Goal: Information Seeking & Learning: Learn about a topic

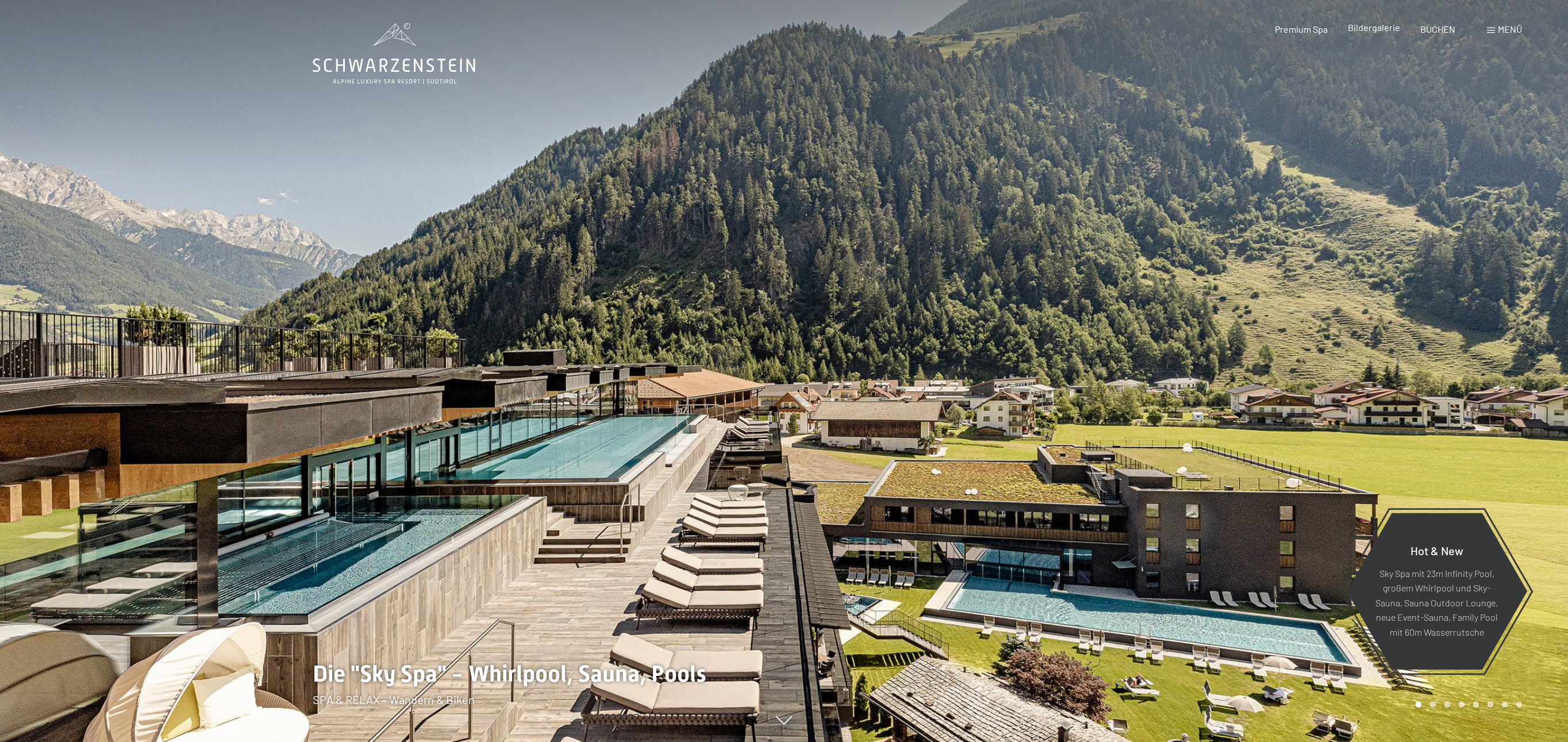
click at [1378, 29] on span "Bildergalerie" at bounding box center [1373, 27] width 52 height 11
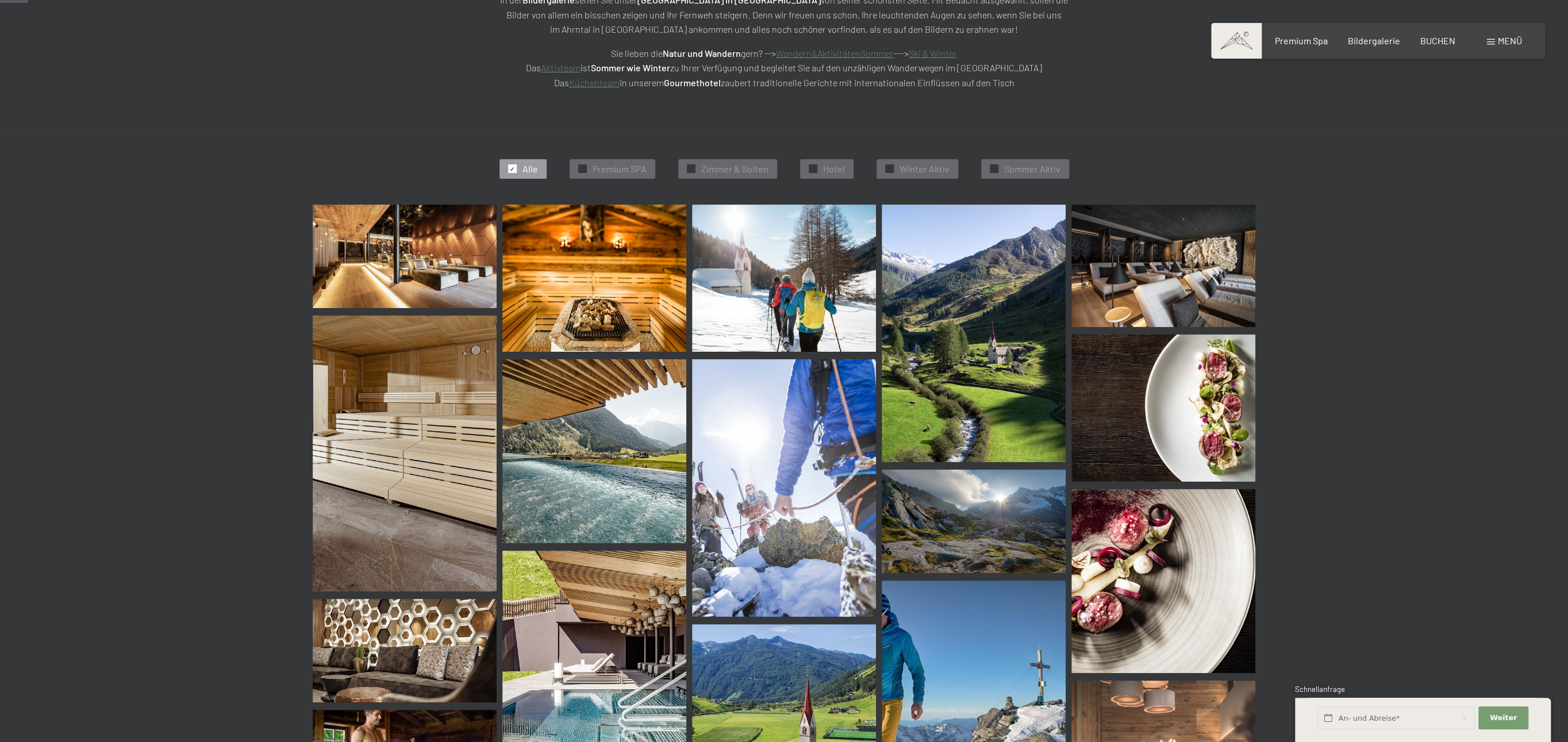
scroll to position [296, 0]
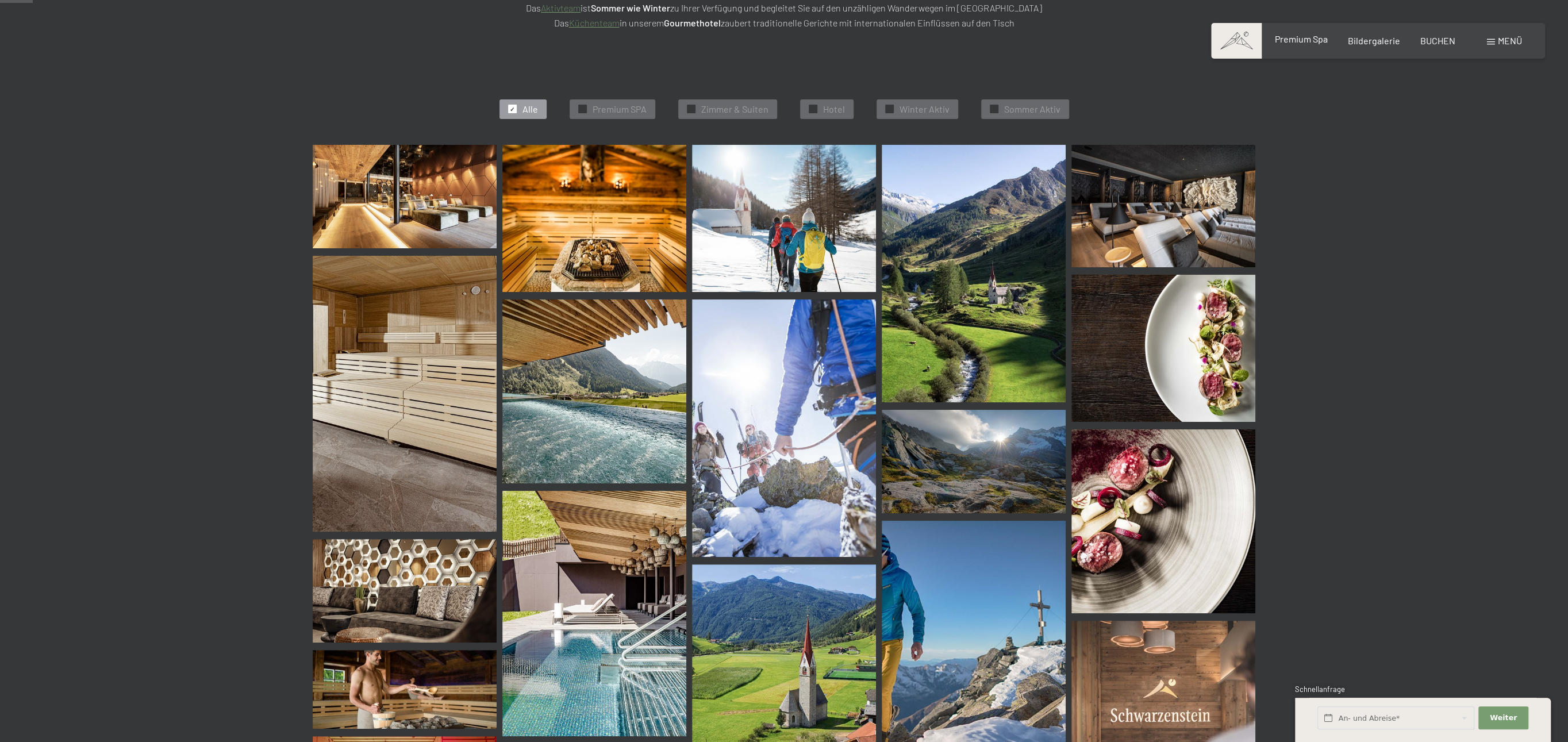
click at [1312, 42] on span "Premium Spa" at bounding box center [1300, 39] width 53 height 11
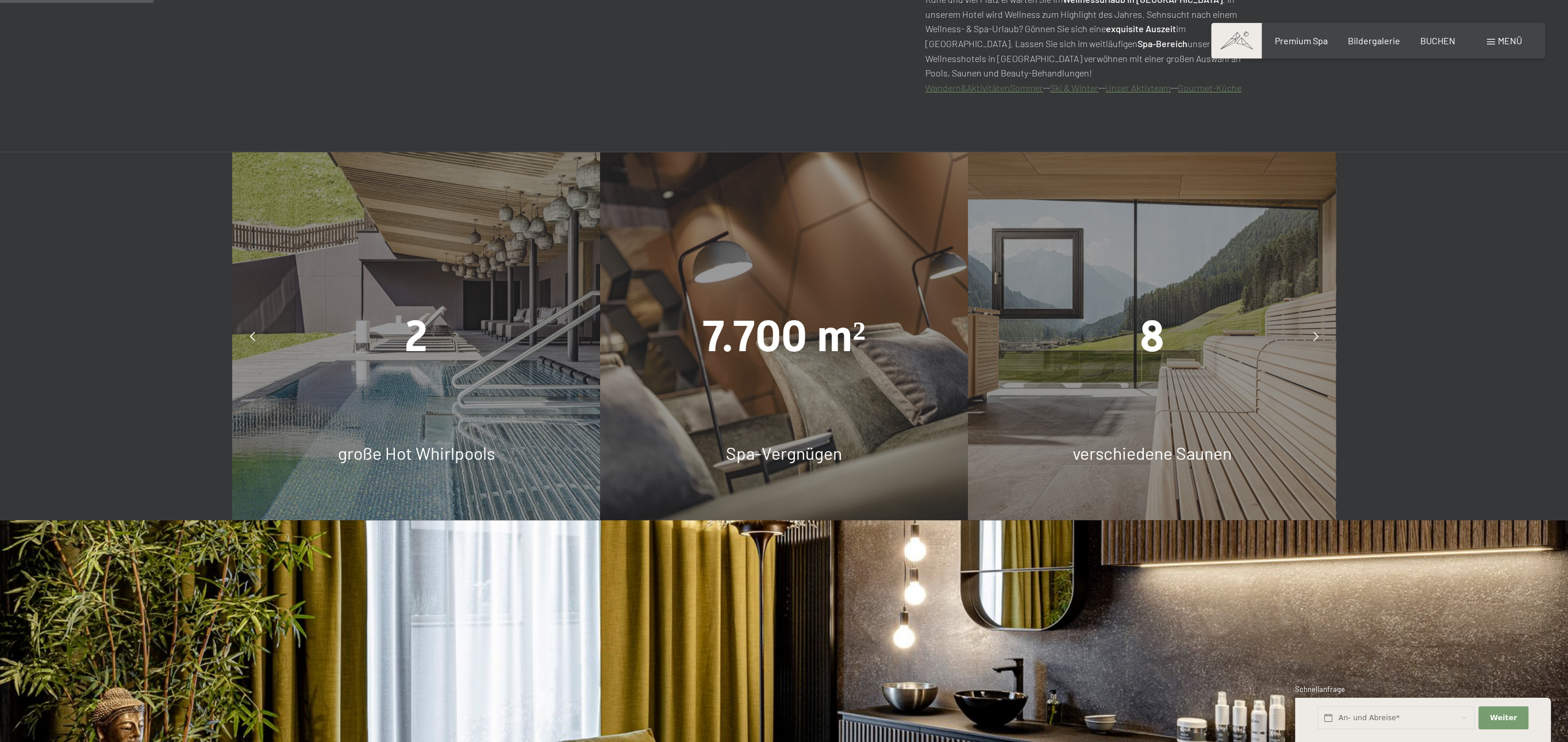
scroll to position [949, 0]
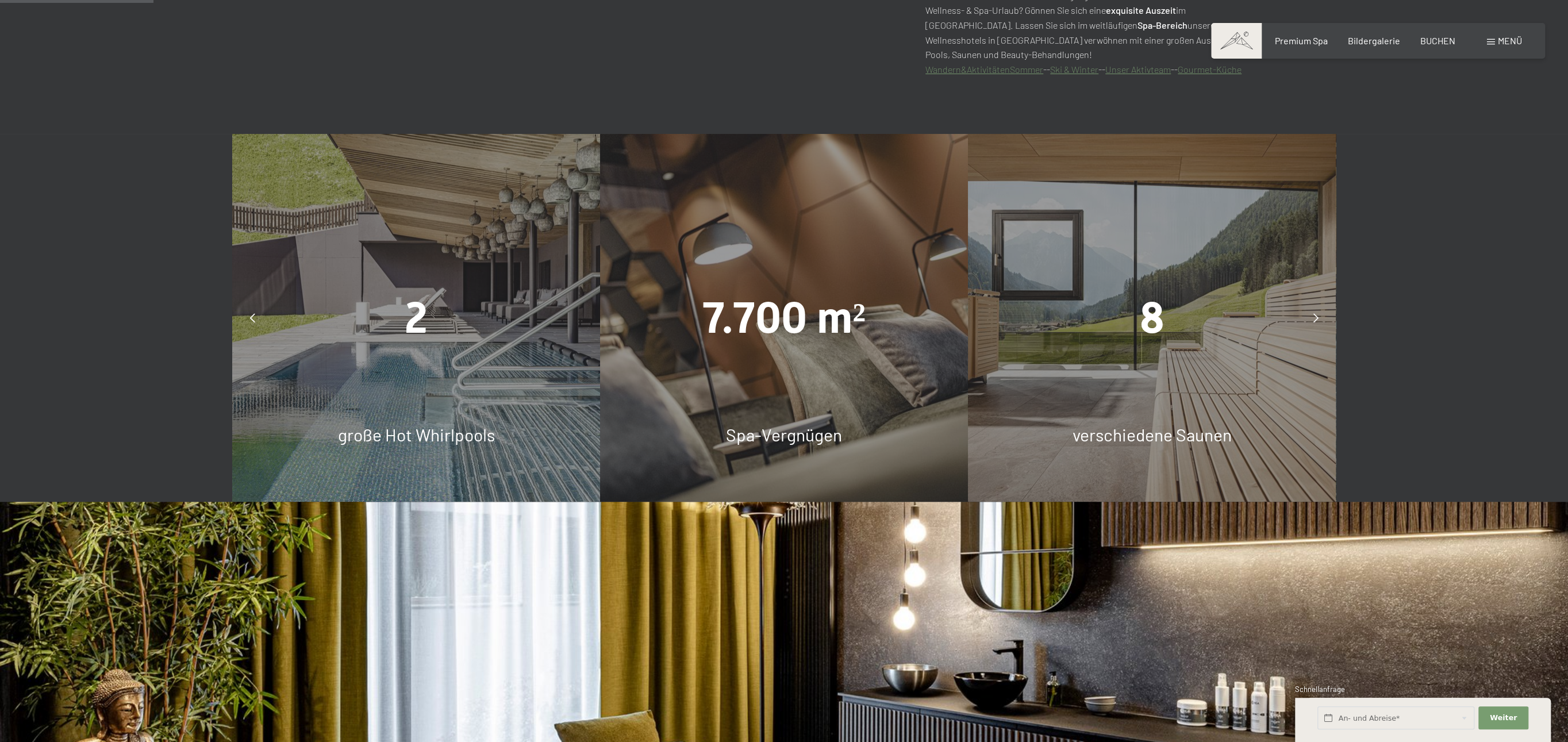
click at [1315, 315] on icon at bounding box center [1316, 318] width 5 height 10
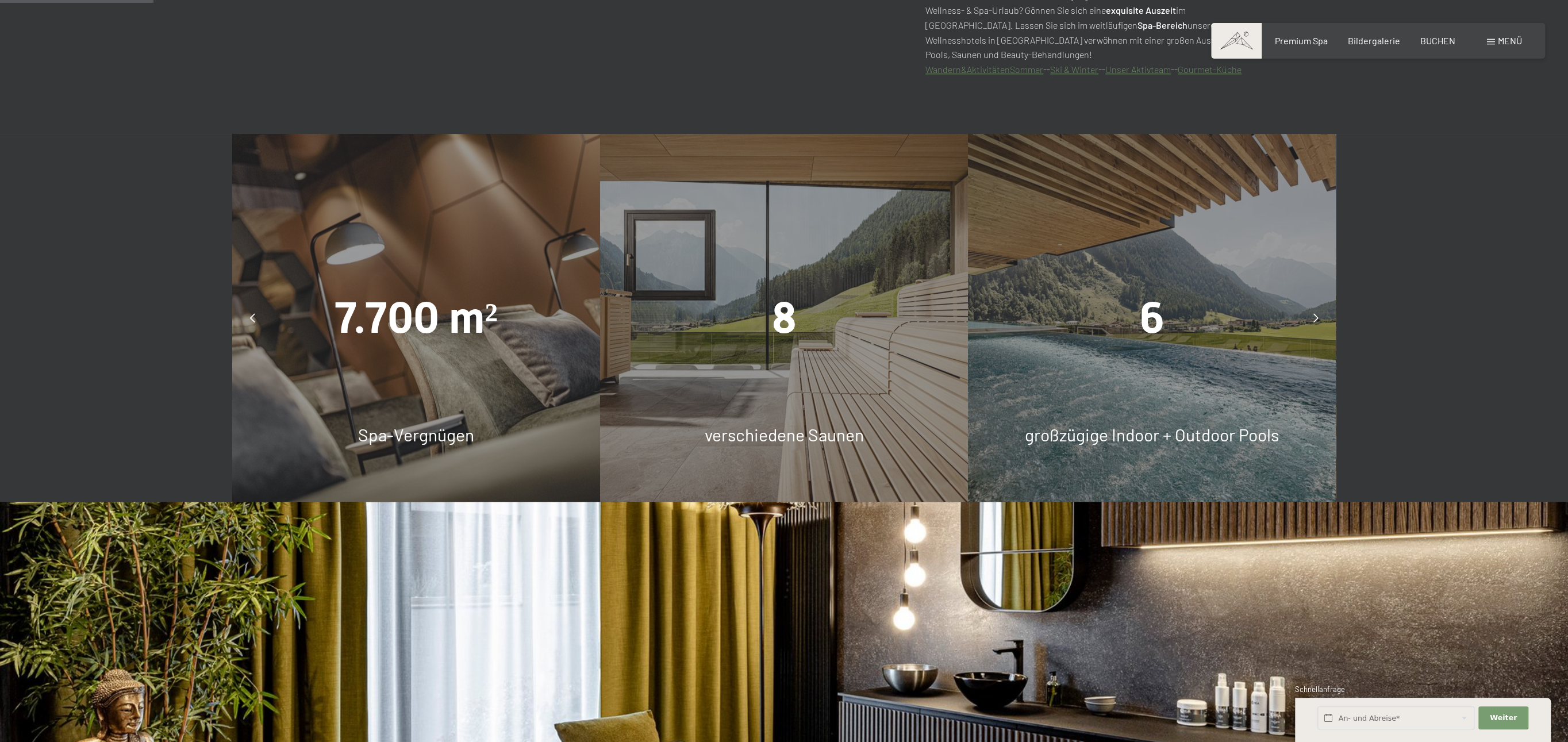
click at [802, 334] on div "8" at bounding box center [784, 318] width 367 height 61
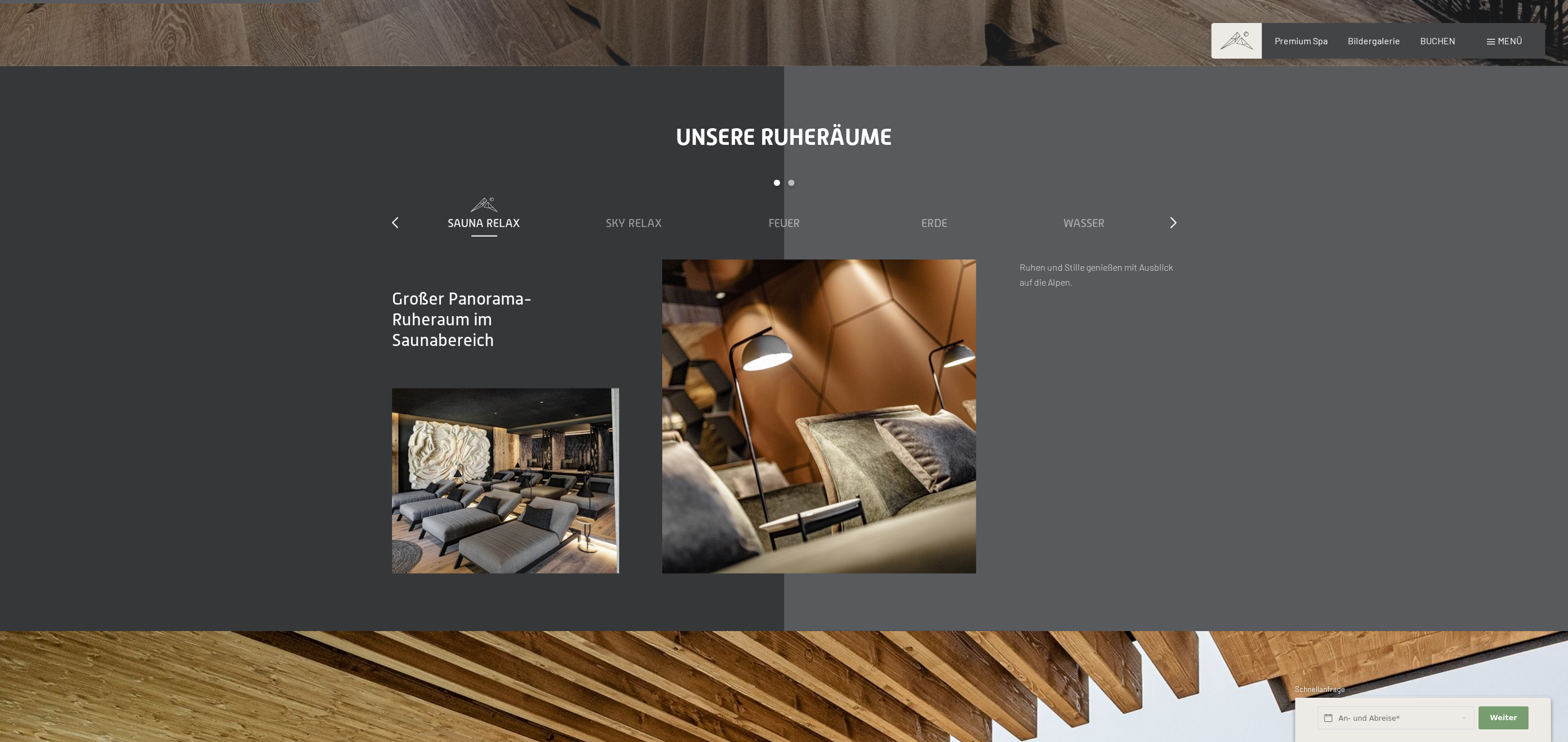
scroll to position [2075, 0]
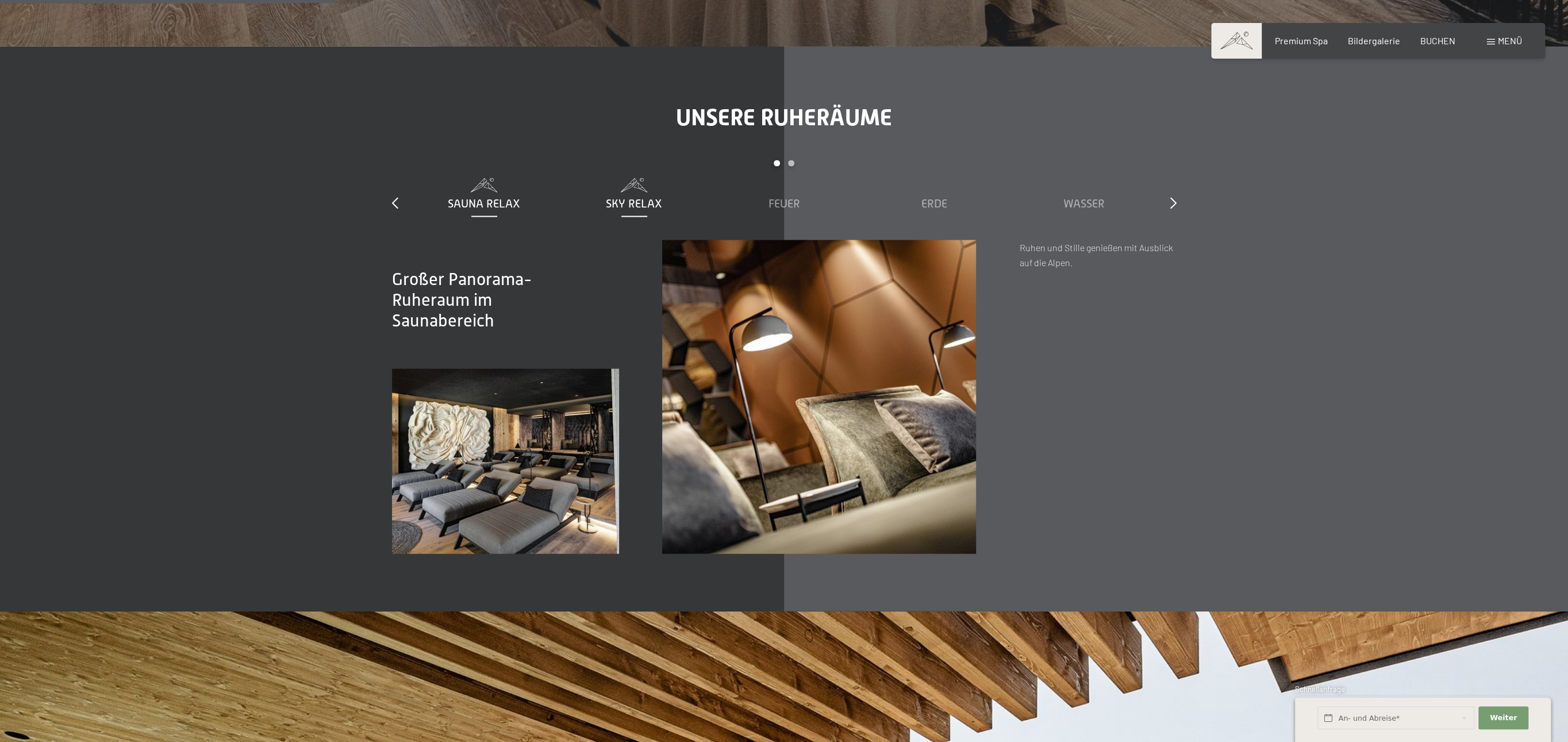
click at [642, 208] on span "Sky Relax" at bounding box center [633, 203] width 57 height 13
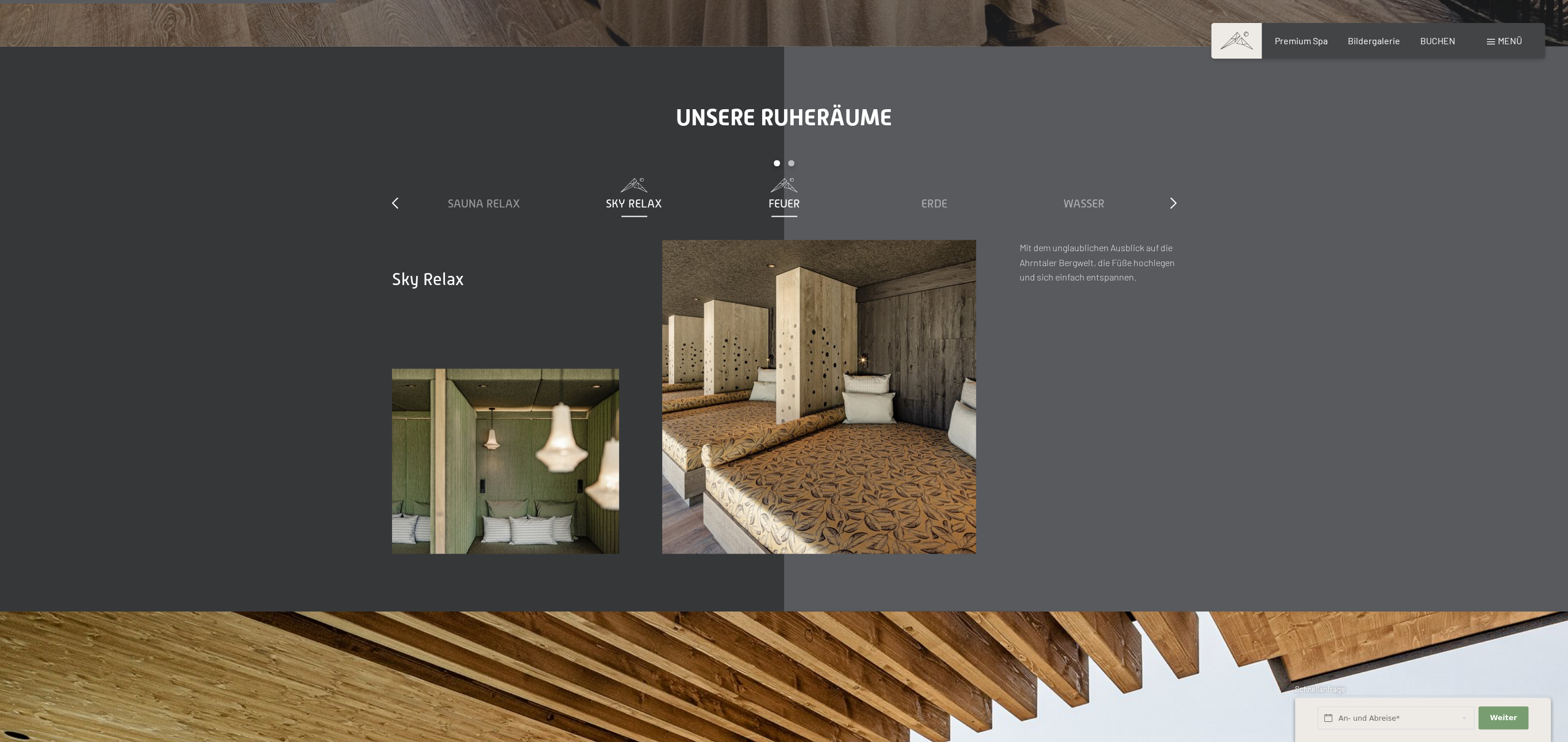
click at [783, 205] on span "Feuer" at bounding box center [784, 203] width 32 height 13
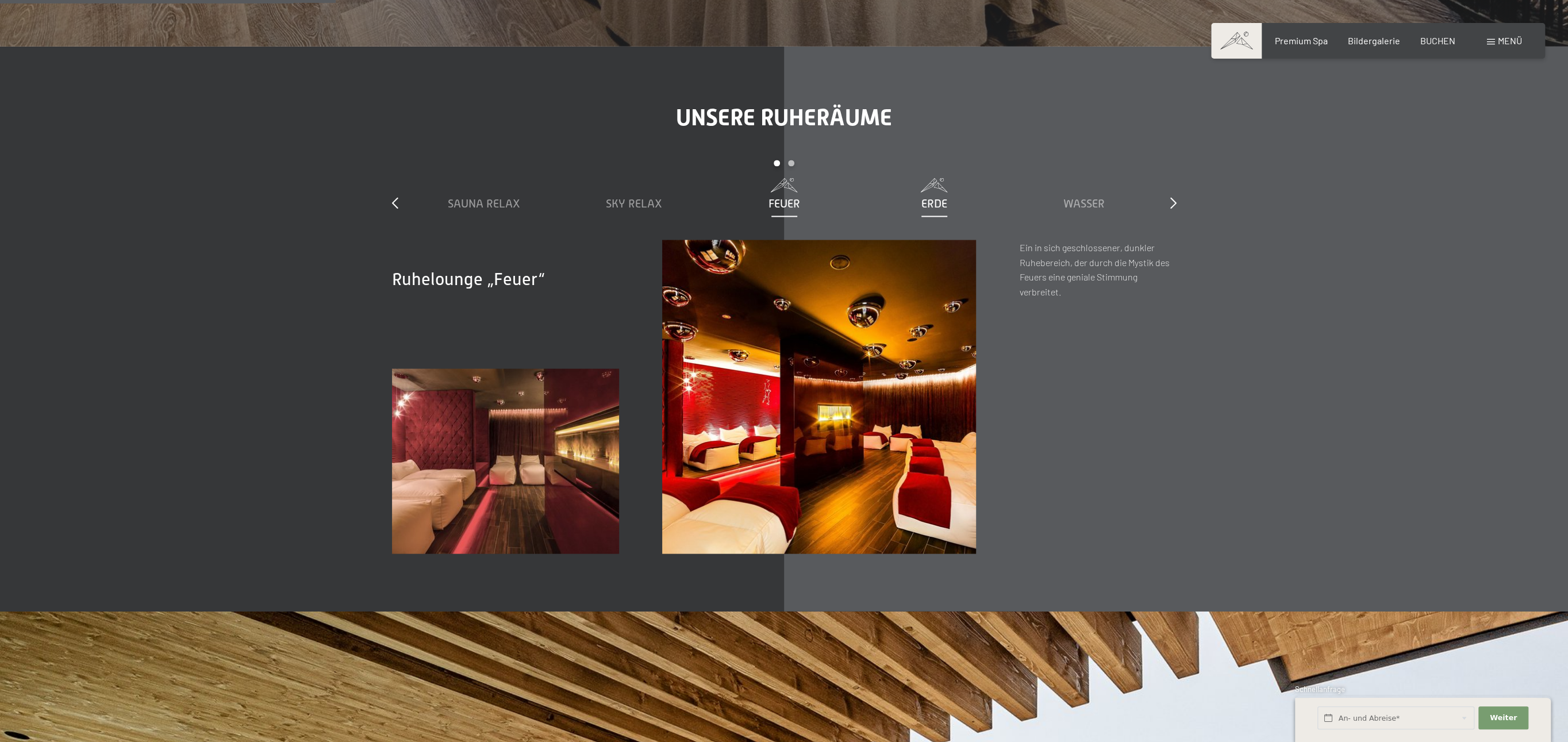
click at [925, 203] on span "Erde" at bounding box center [934, 203] width 26 height 13
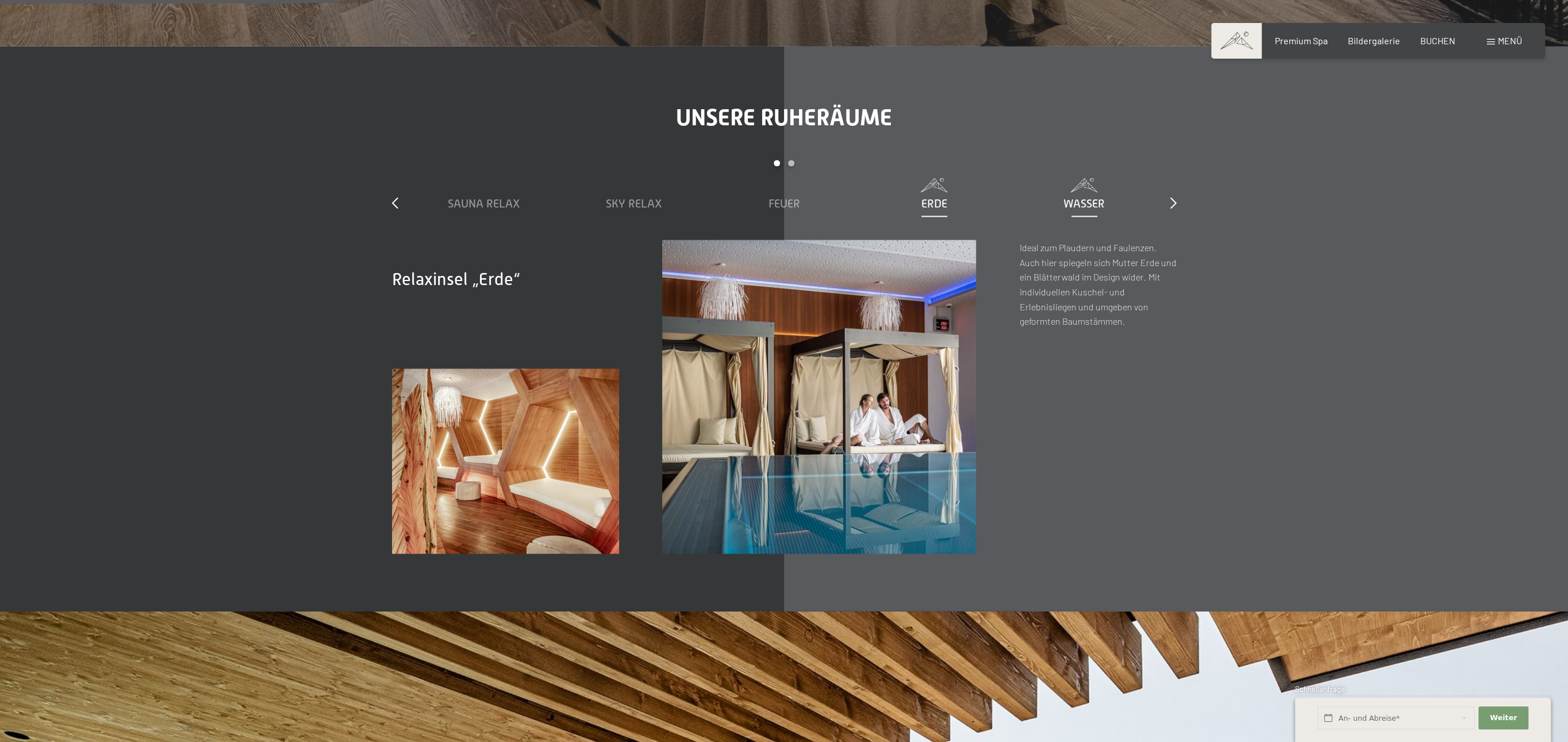
click at [1072, 201] on span "Wasser" at bounding box center [1084, 203] width 42 height 13
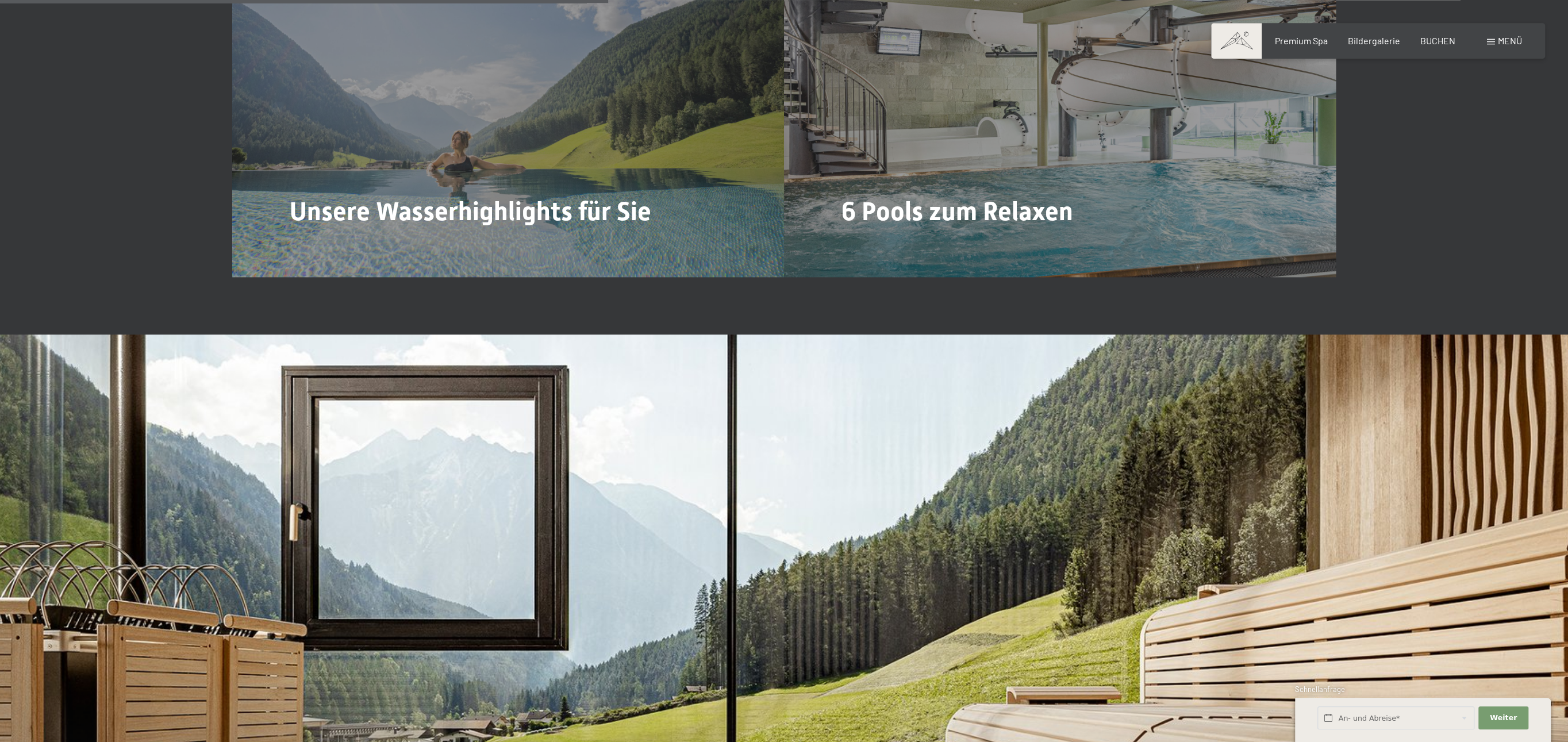
scroll to position [3795, 0]
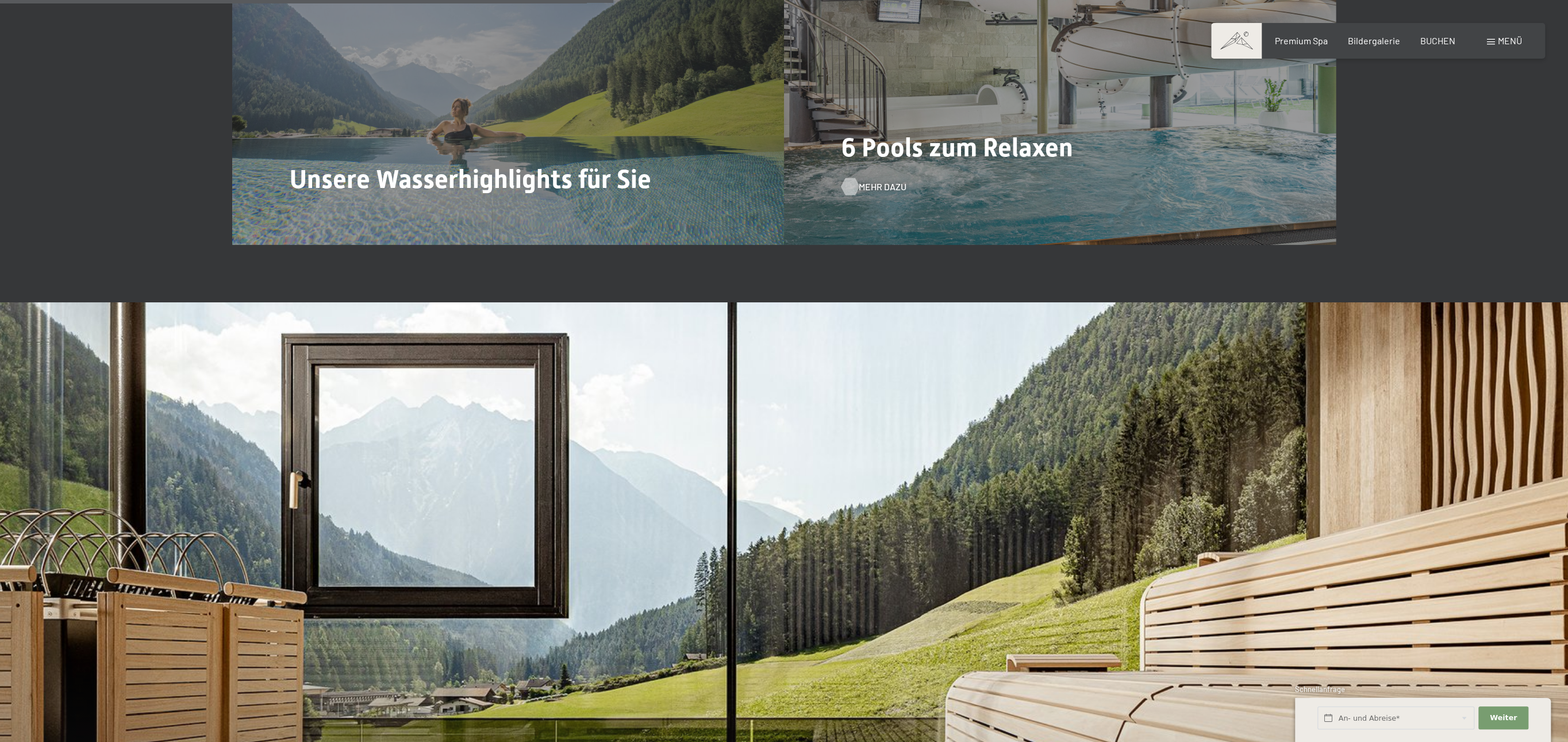
click at [882, 186] on span "Mehr dazu" at bounding box center [883, 187] width 48 height 13
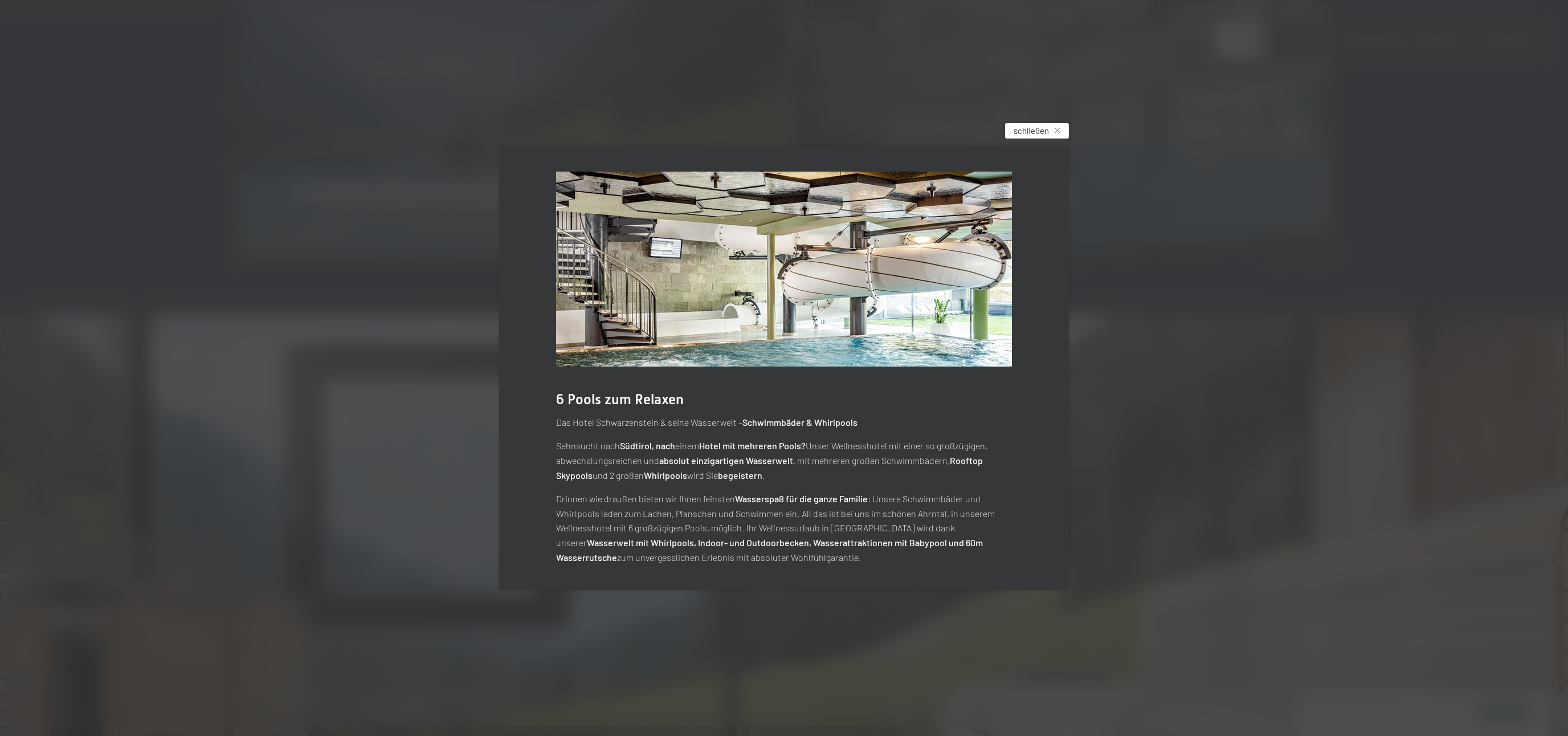
click at [1037, 125] on div "schließen" at bounding box center [1037, 130] width 64 height 15
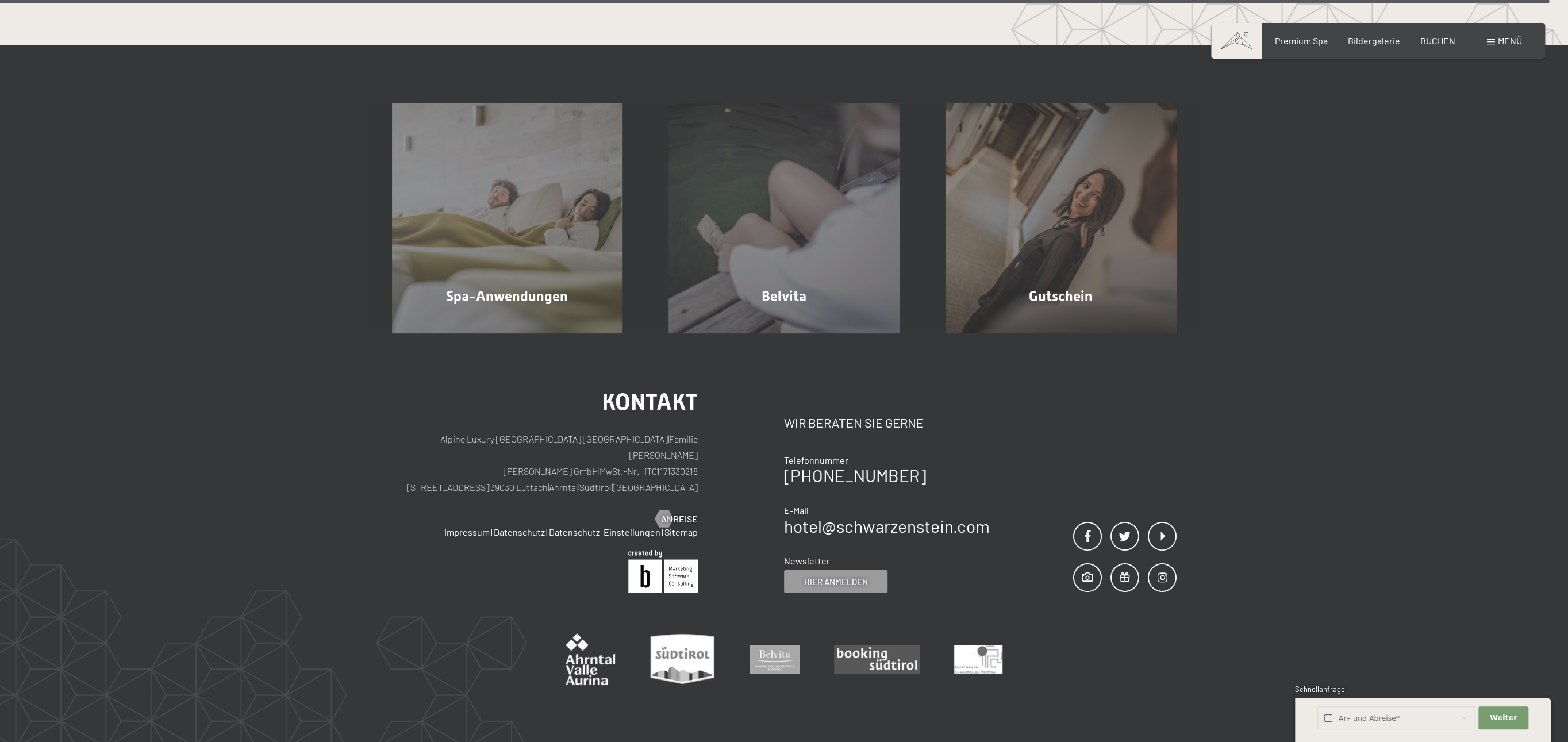
scroll to position [8540, 0]
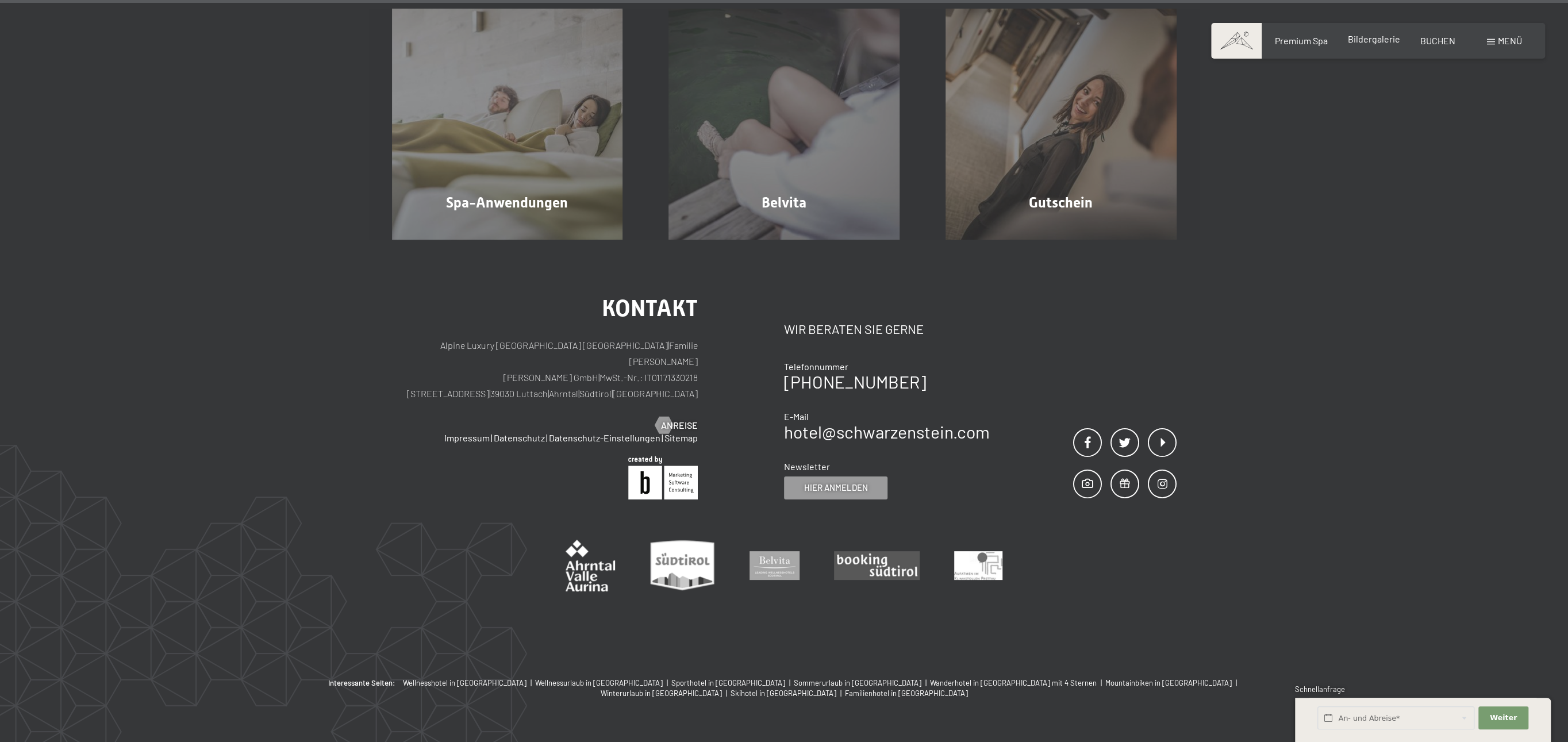
click at [1375, 40] on span "Bildergalerie" at bounding box center [1373, 39] width 52 height 11
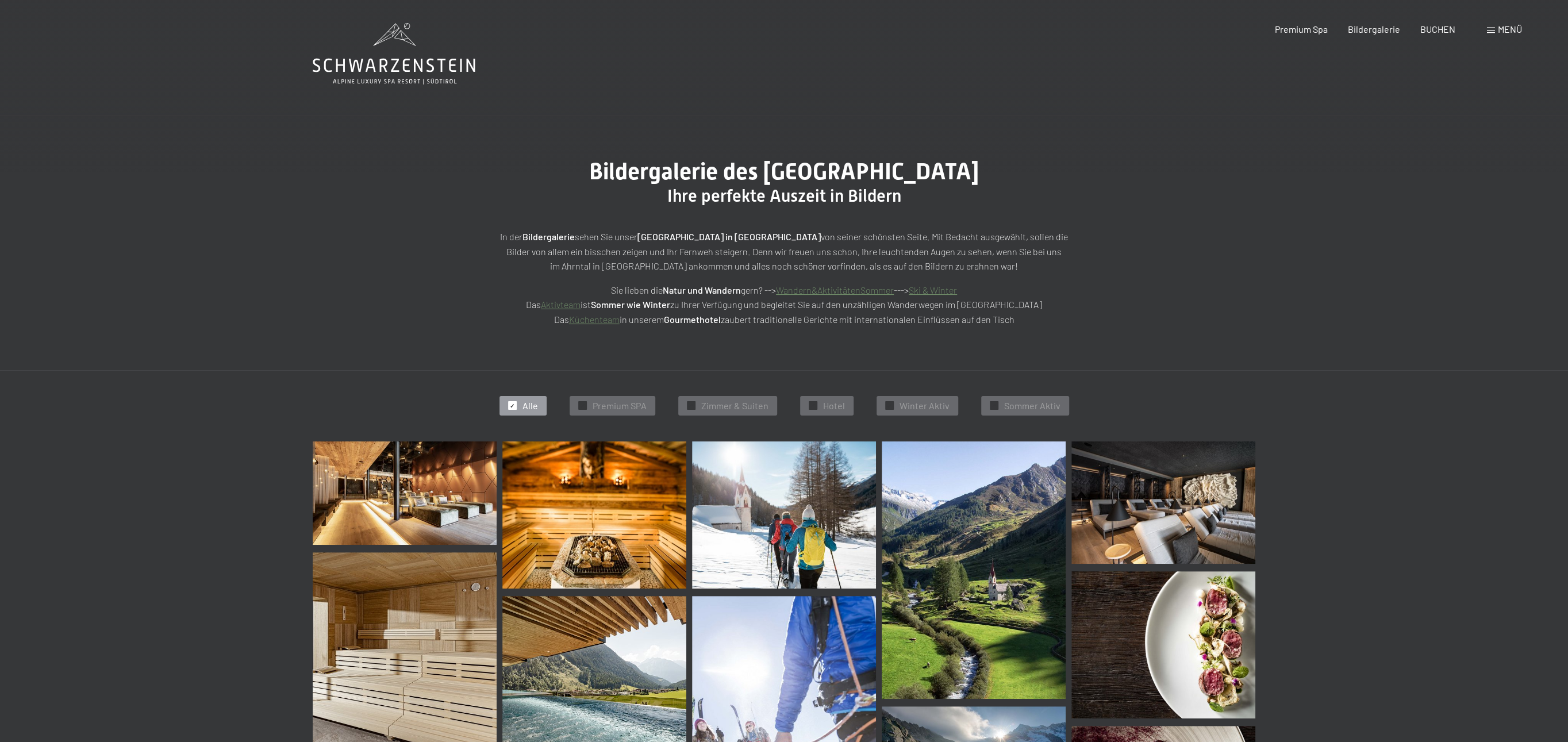
click at [404, 61] on icon at bounding box center [394, 65] width 163 height 14
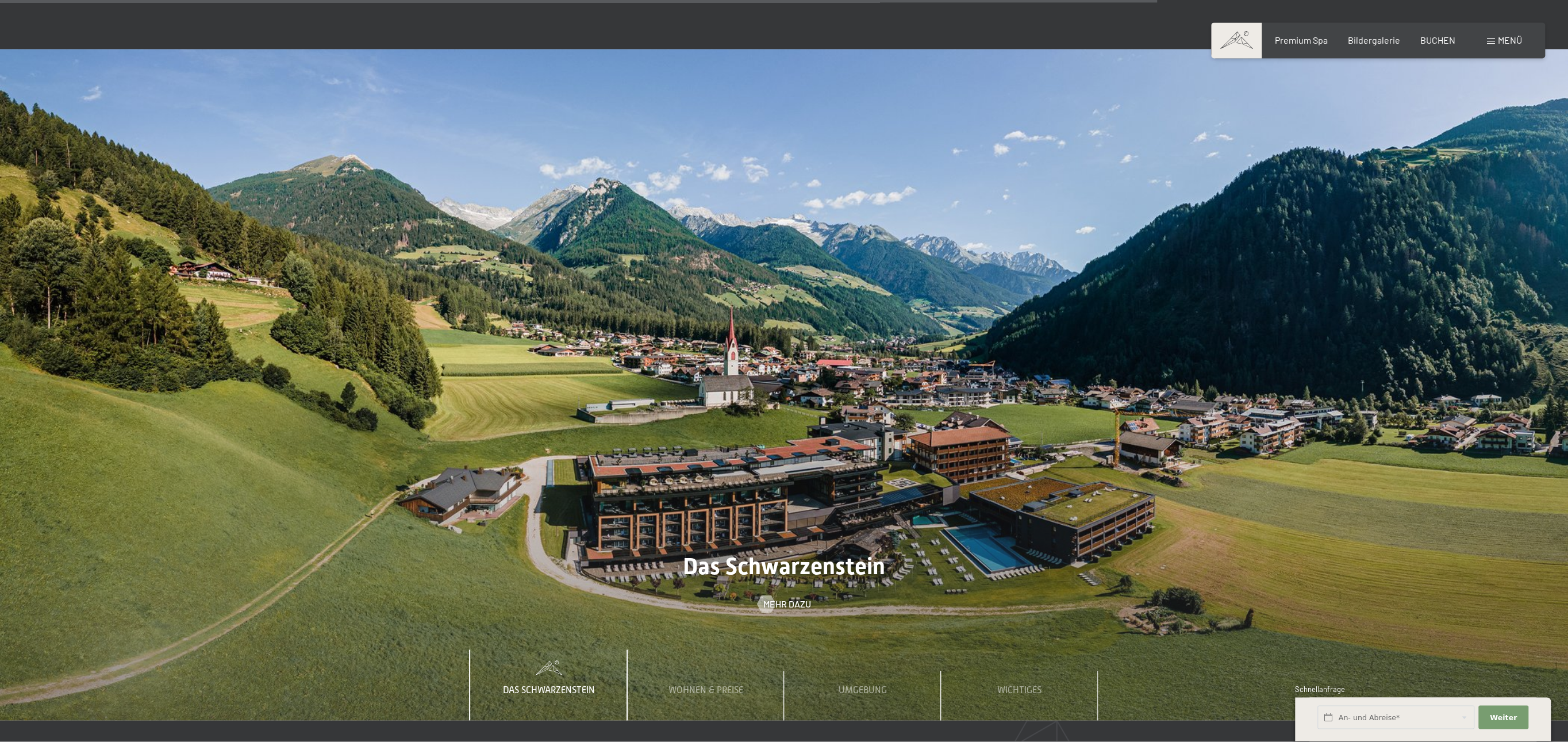
scroll to position [5218, 0]
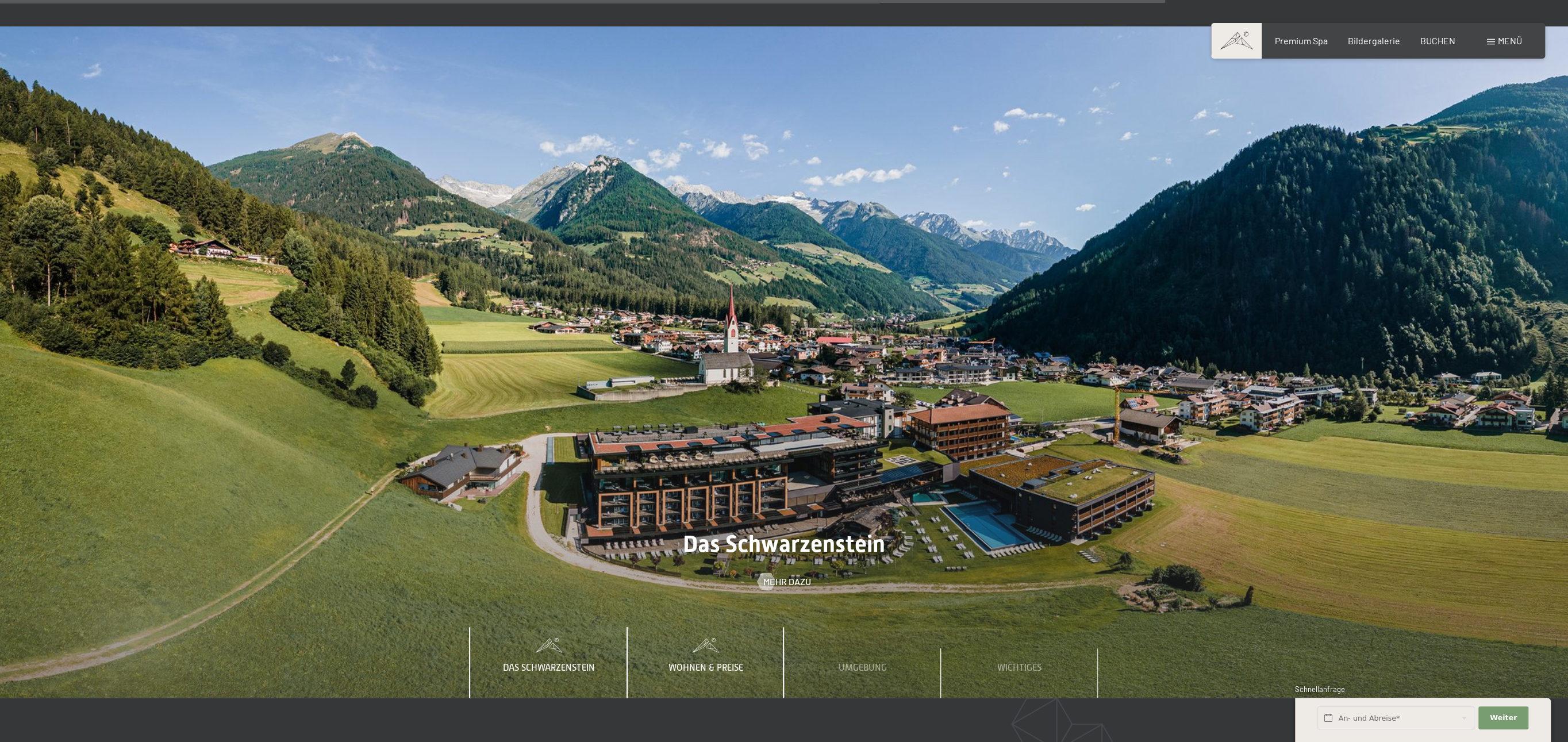
click at [732, 662] on span "Wohnen & Preise" at bounding box center [706, 667] width 75 height 10
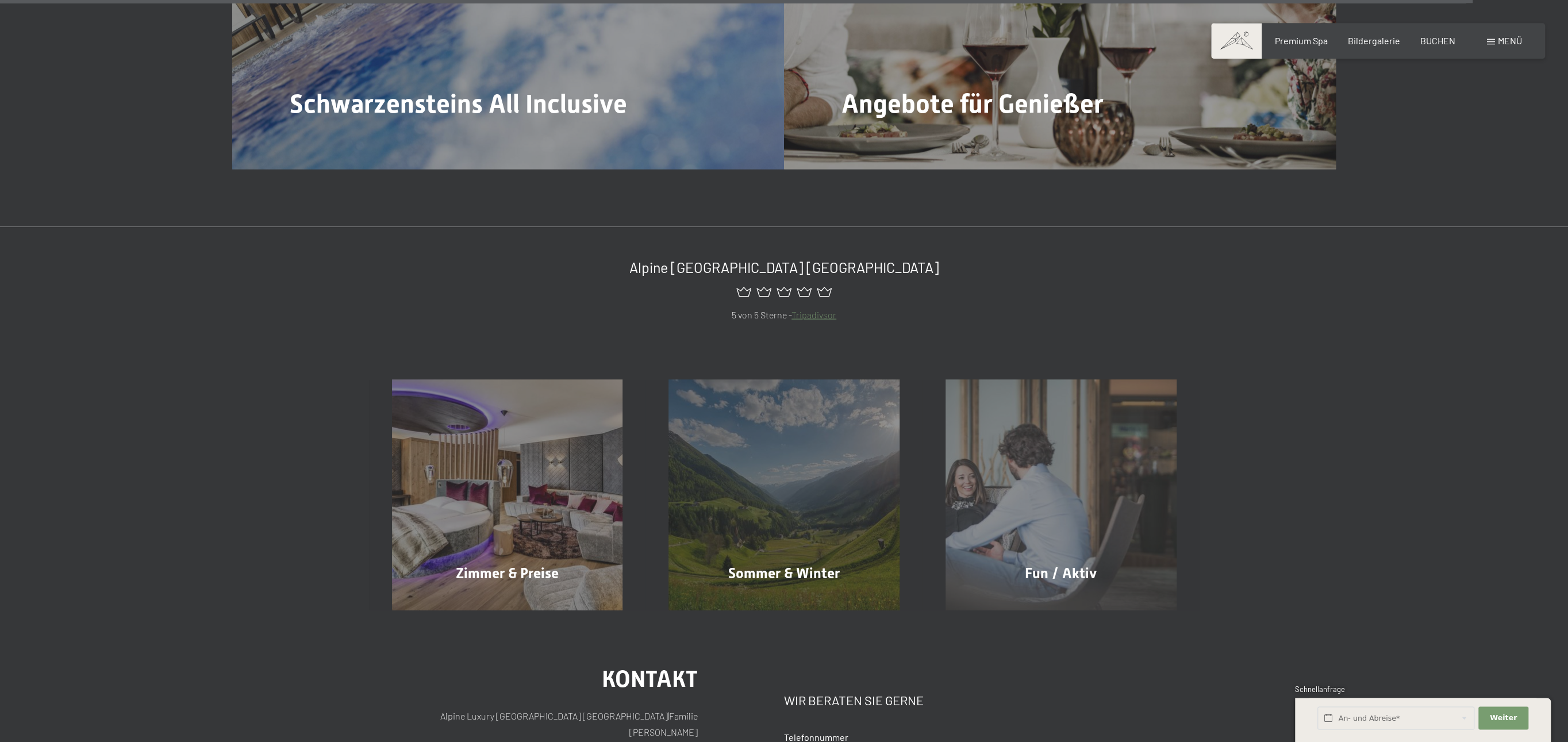
scroll to position [6759, 0]
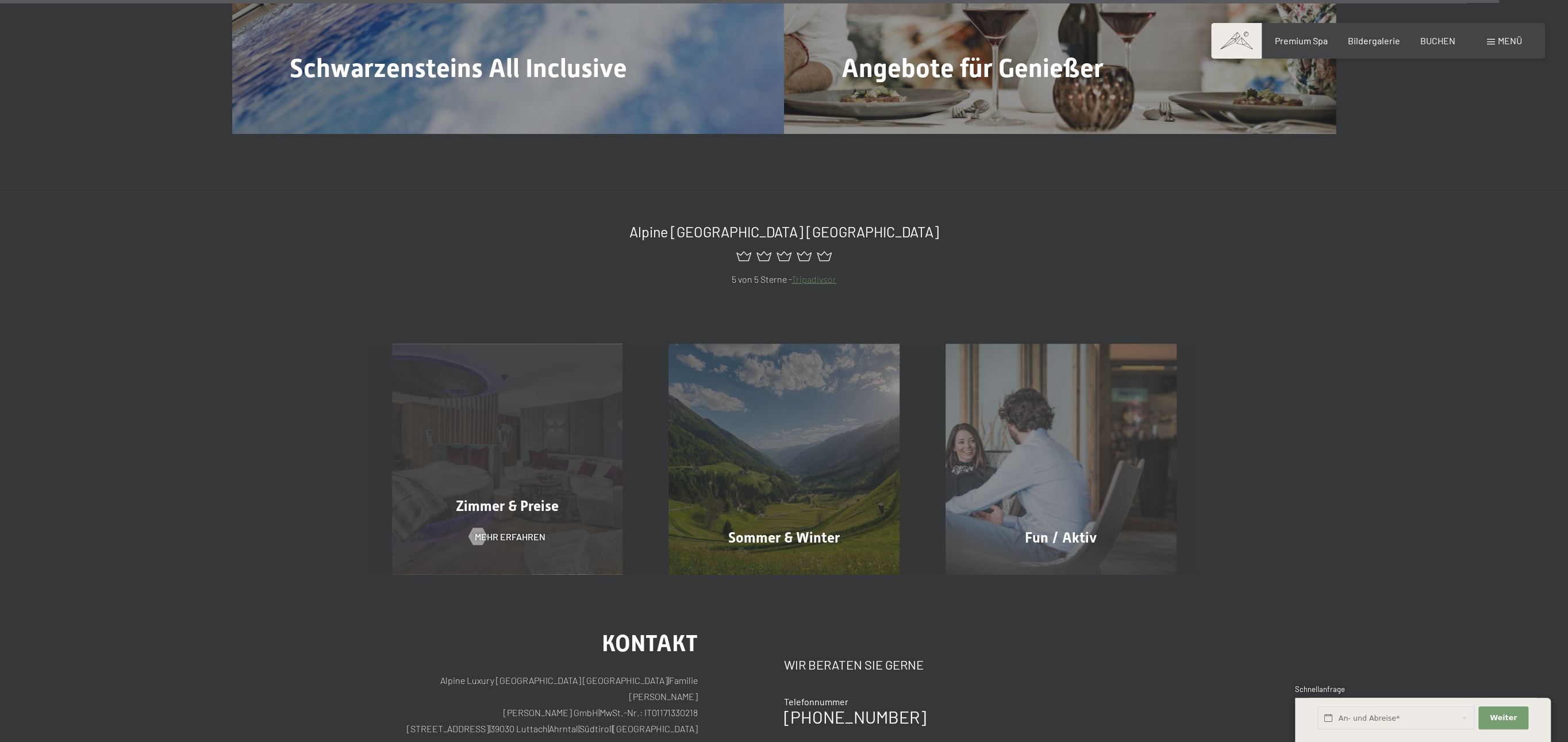
click at [515, 468] on div "Zimmer & Preise Mehr erfahren" at bounding box center [507, 459] width 277 height 231
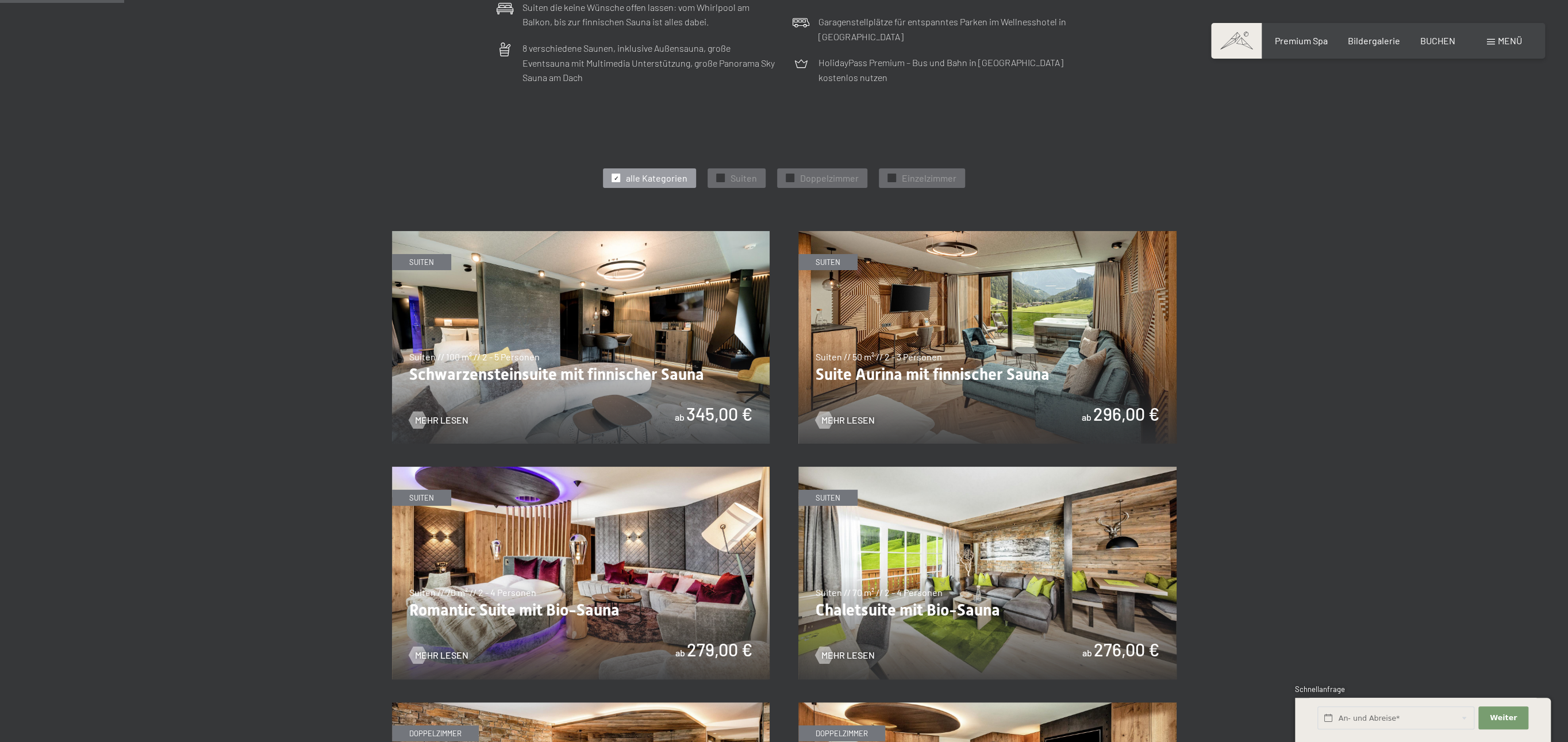
scroll to position [534, 0]
click at [977, 354] on img at bounding box center [986, 337] width 378 height 212
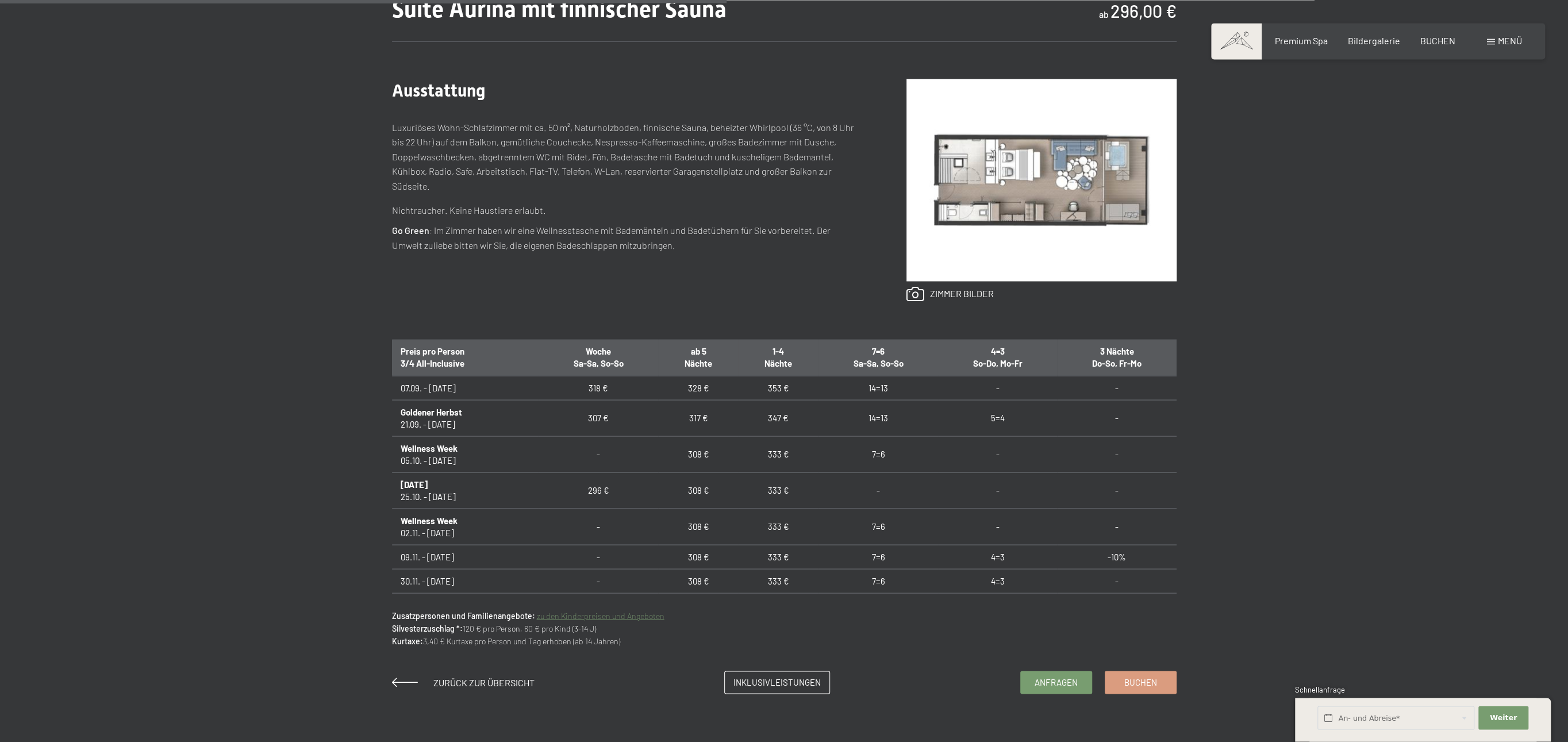
scroll to position [653, 0]
